Goal: Use online tool/utility: Utilize a website feature to perform a specific function

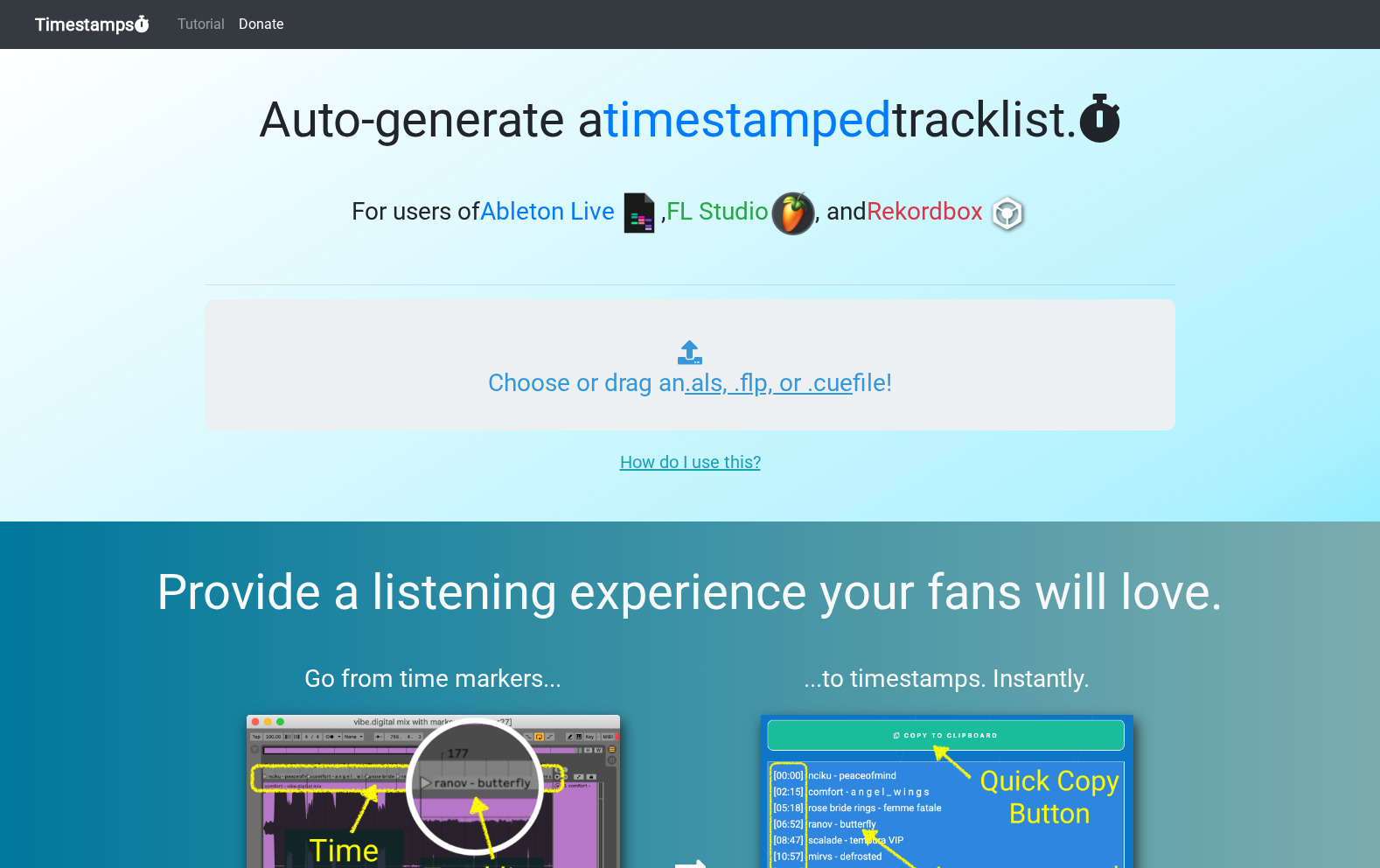
type input "C:\fakepath\ITMXL_PLAYLIST_042_IMPACT_20251009.als"
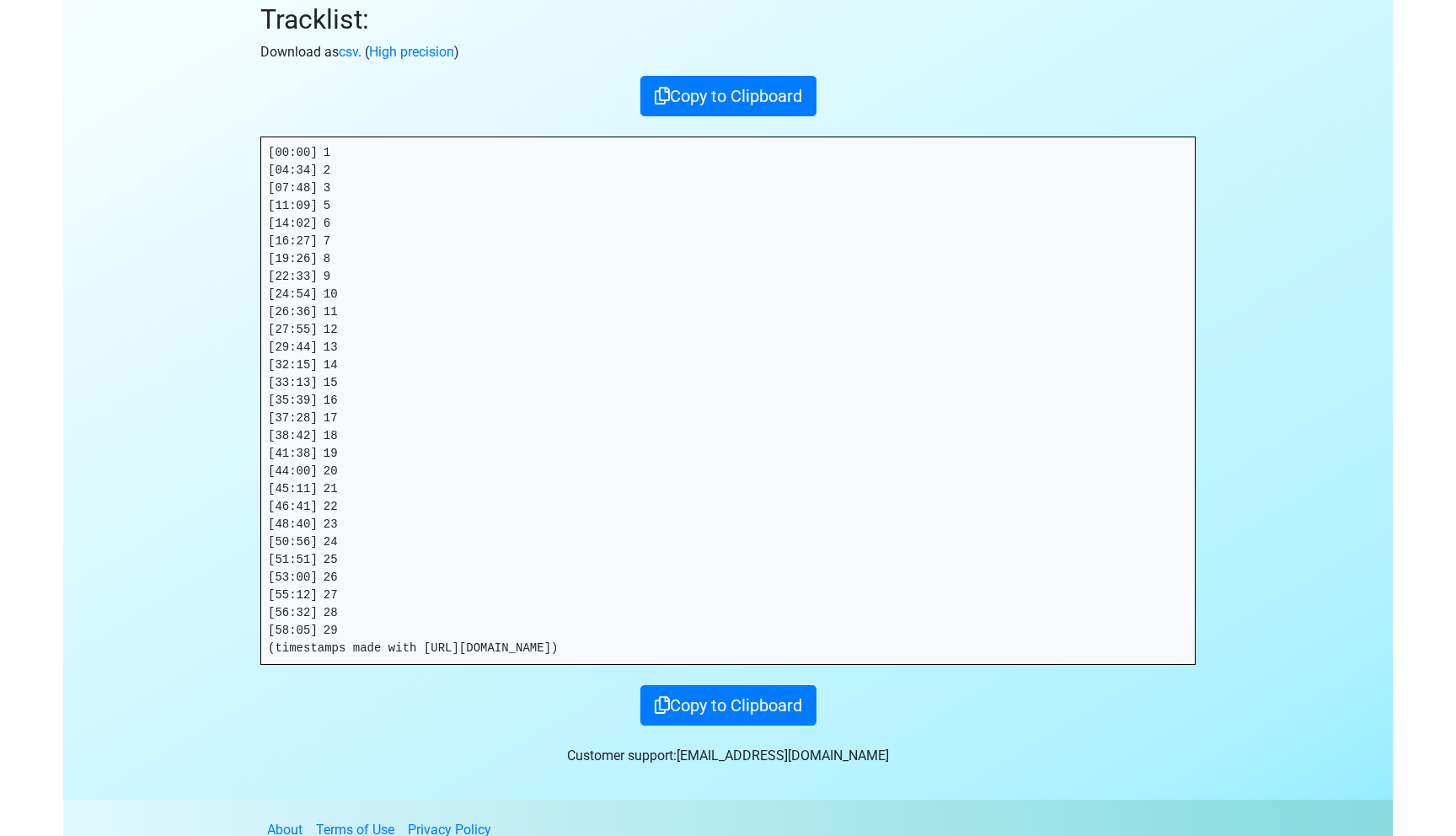
scroll to position [203, 0]
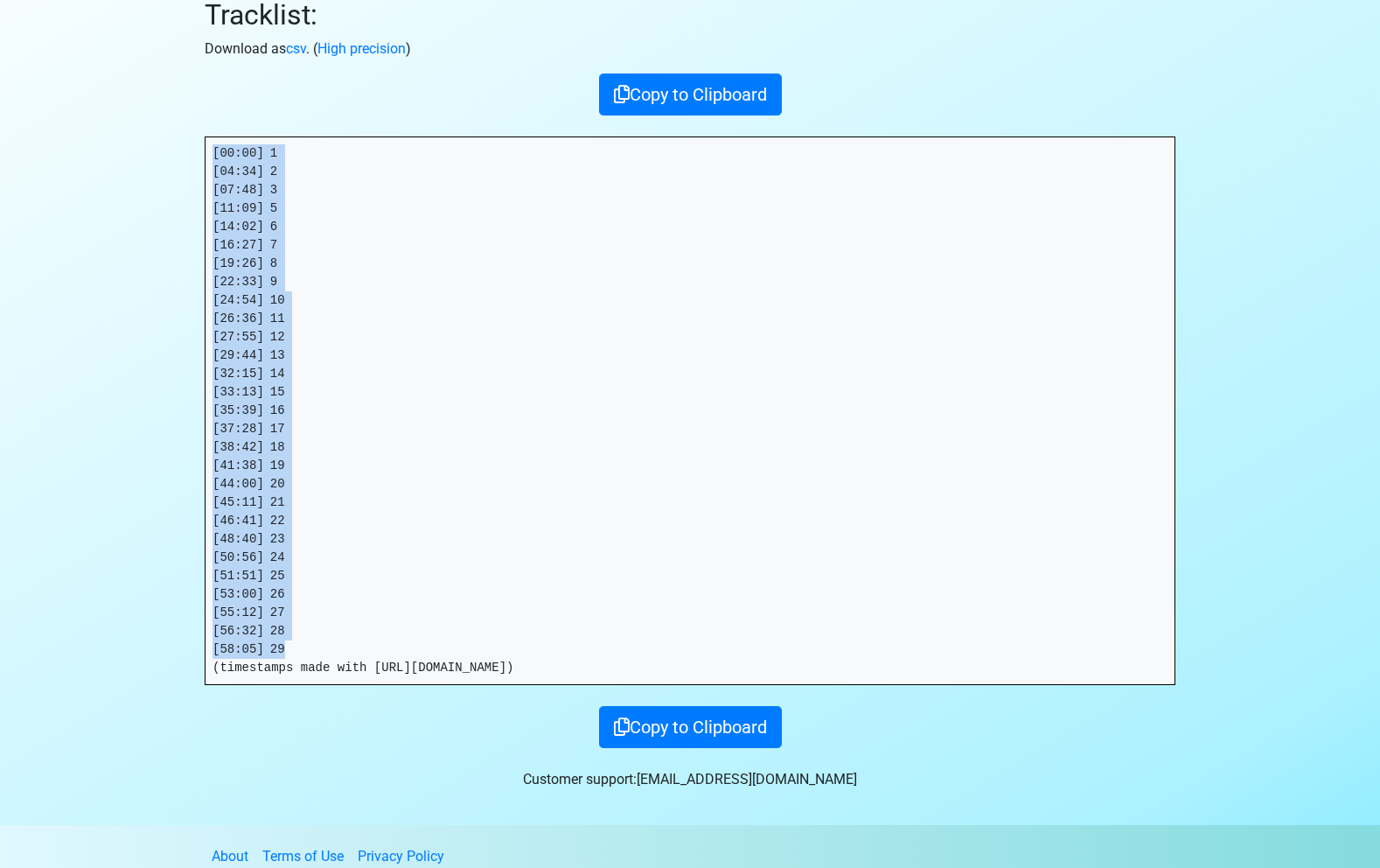
drag, startPoint x: 292, startPoint y: 650, endPoint x: 194, endPoint y: 135, distance: 524.2
click at [194, 135] on div "Thanks for using Timestamps! Tracklist: Download as csv . ( High precision ) Co…" at bounding box center [690, 293] width 997 height 911
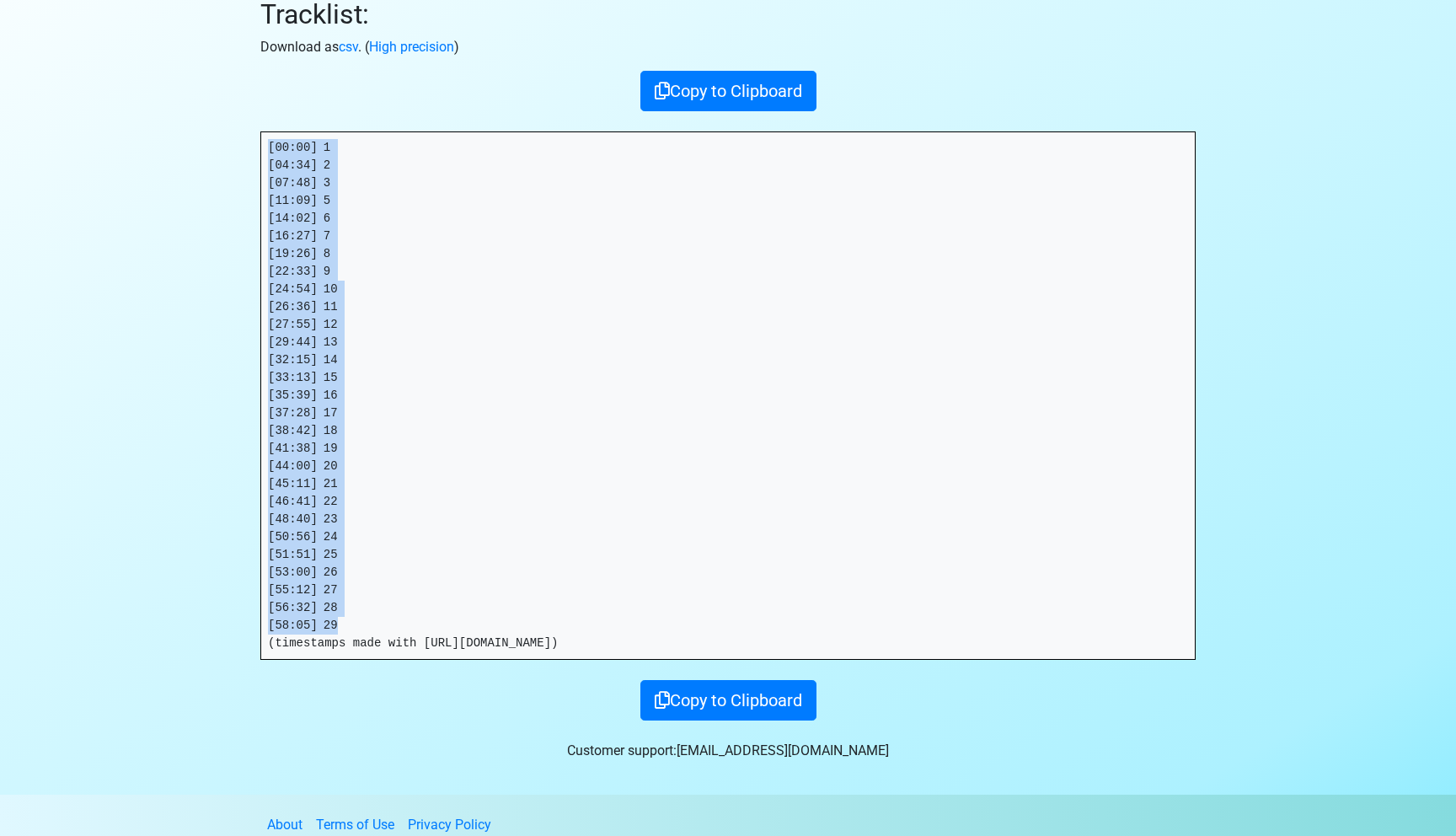
copy pre "[00:00] 1 [04:34] 2 [07:48] 3 [11:09] 5 [14:02] 6 [16:27] 7 [19:26] 8 [22:33] 9…"
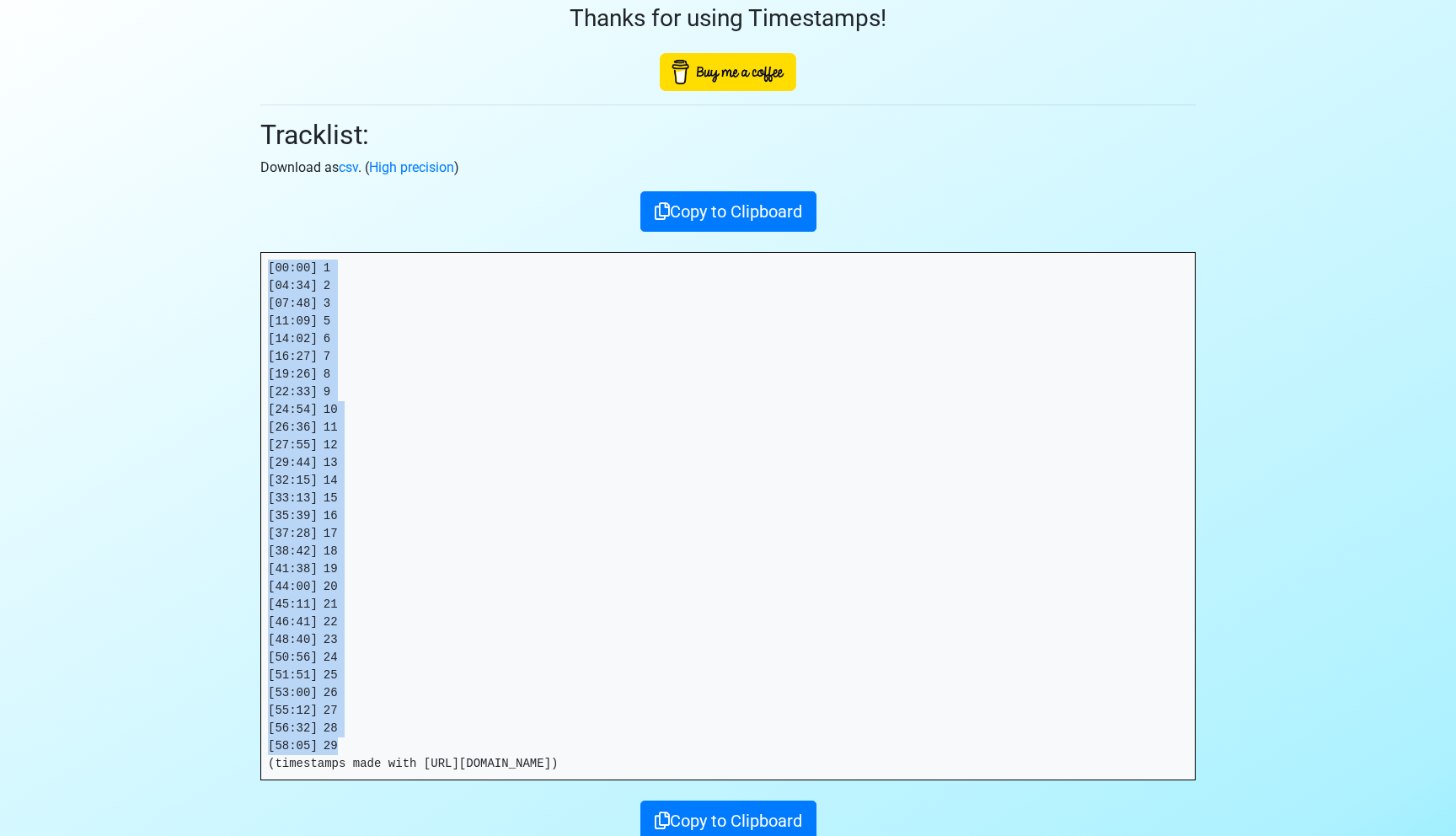
scroll to position [0, 0]
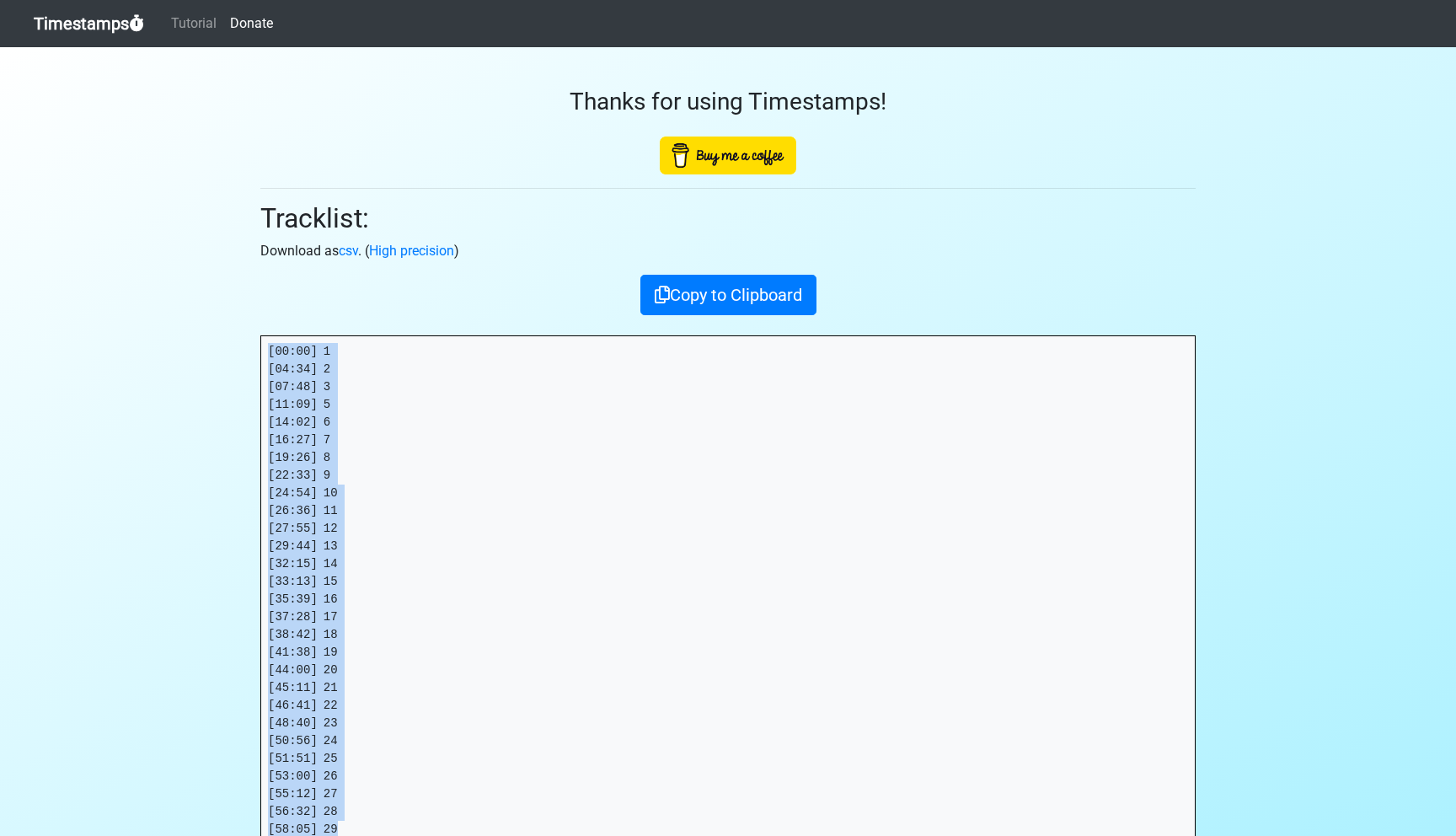
click at [120, 24] on link "Timestamps" at bounding box center [88, 24] width 110 height 33
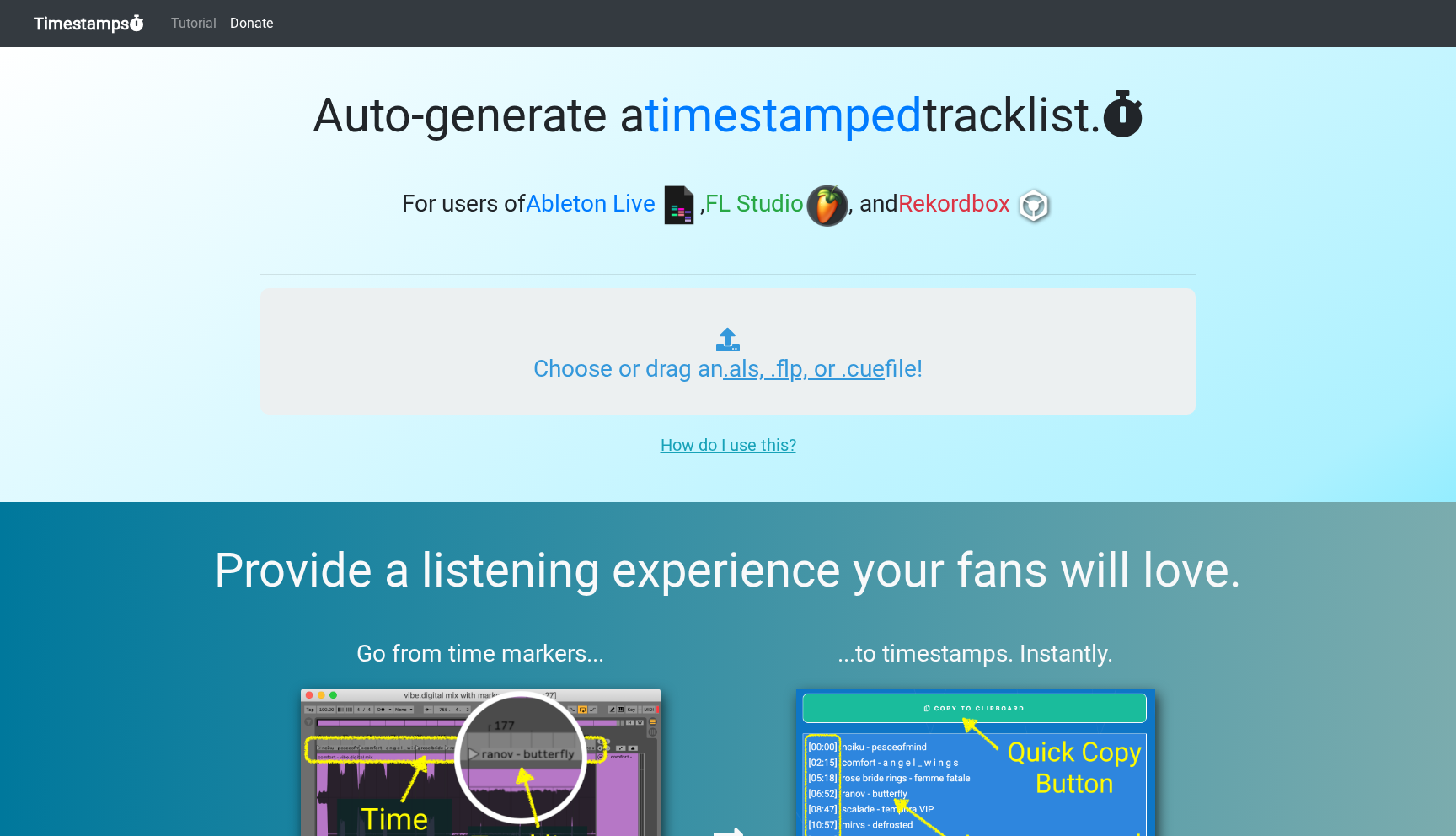
type input "C:\fakepath\ITMXL_PLAYLIST_043_IMPACT_20251009.als"
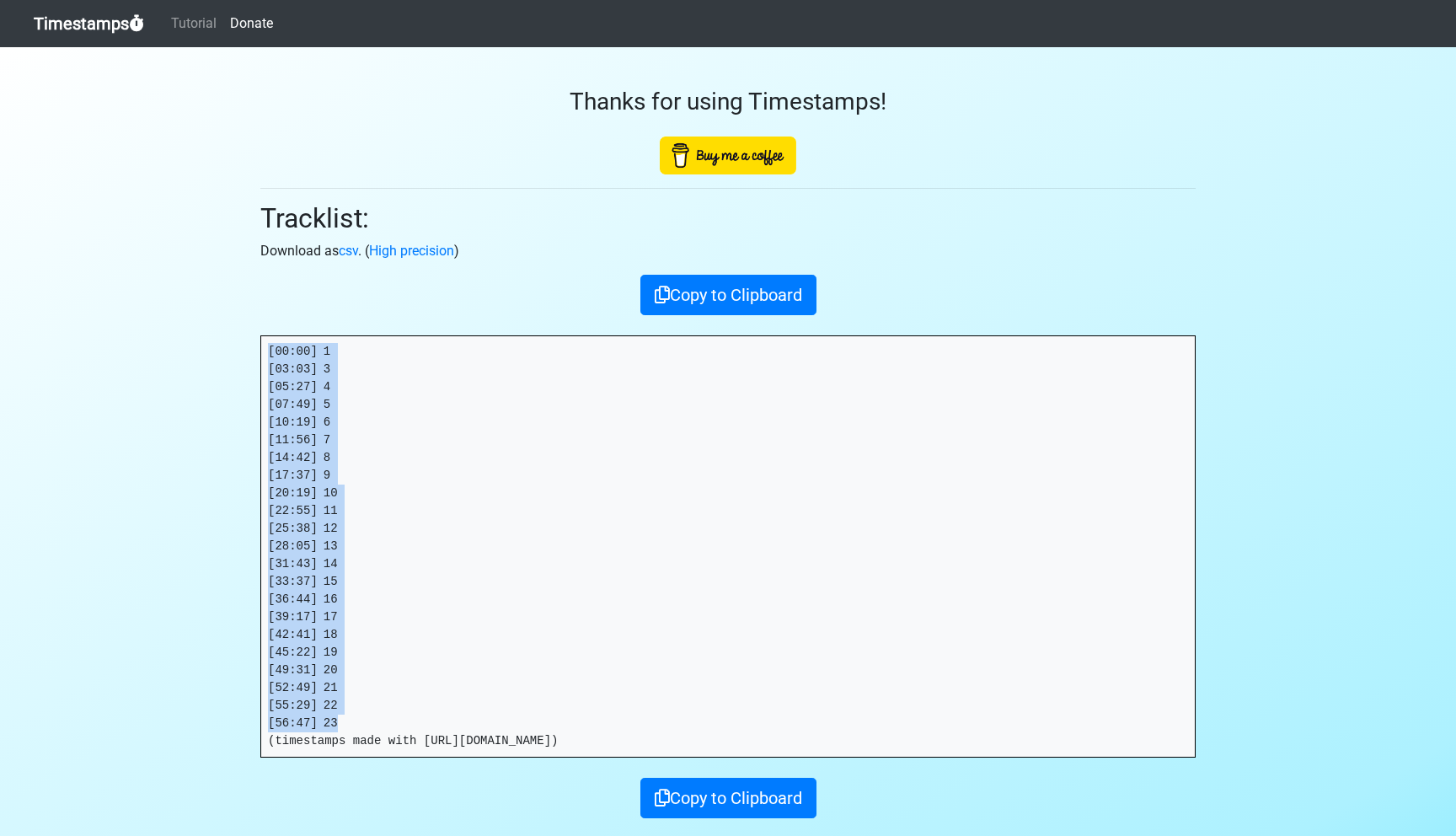
drag, startPoint x: 358, startPoint y: 724, endPoint x: 230, endPoint y: 321, distance: 422.8
click at [230, 321] on section "Thanks for using Timestamps! Tracklist: Download as csv . ( High precision ) Co…" at bounding box center [728, 470] width 1456 height 845
copy pre "[00:00] 1 [03:03] 3 [05:27] 4 [07:49] 5 [10:19] 6 [11:56] 7 [14:42] 8 [17:37] 9…"
